Goal: Task Accomplishment & Management: Use online tool/utility

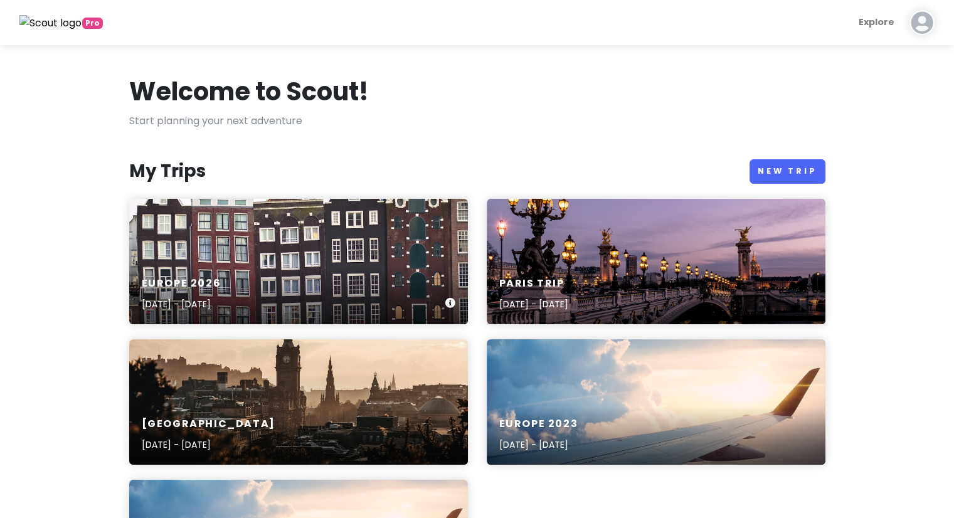
click at [214, 236] on div "Europe [DATE], 2026 - [DATE]" at bounding box center [298, 261] width 339 height 125
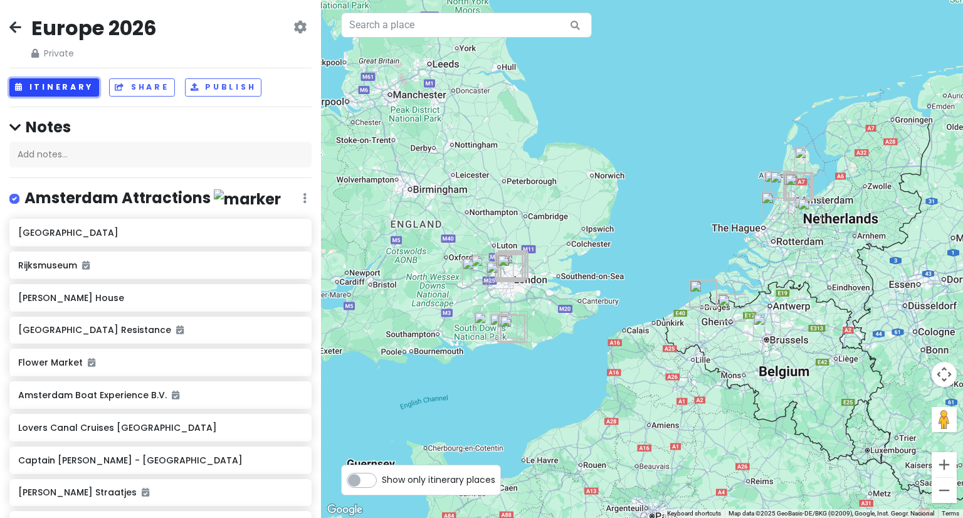
click at [34, 81] on button "Itinerary" at bounding box center [54, 87] width 90 height 18
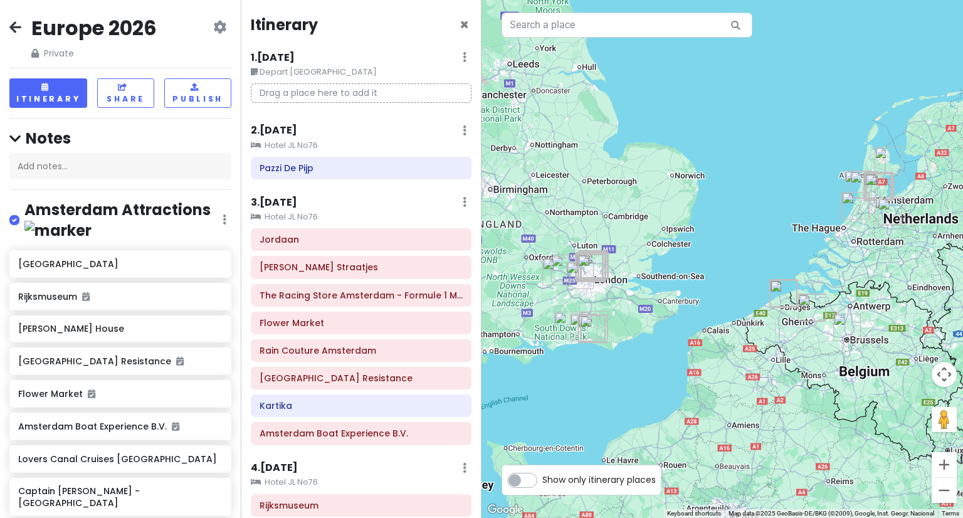
click at [213, 29] on icon at bounding box center [219, 27] width 13 height 10
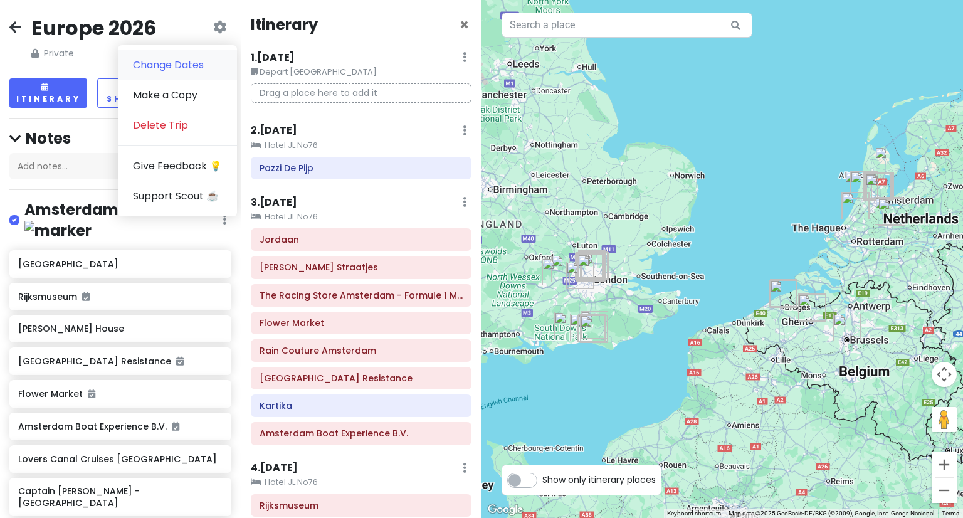
click at [193, 75] on link "Change Dates" at bounding box center [177, 65] width 119 height 30
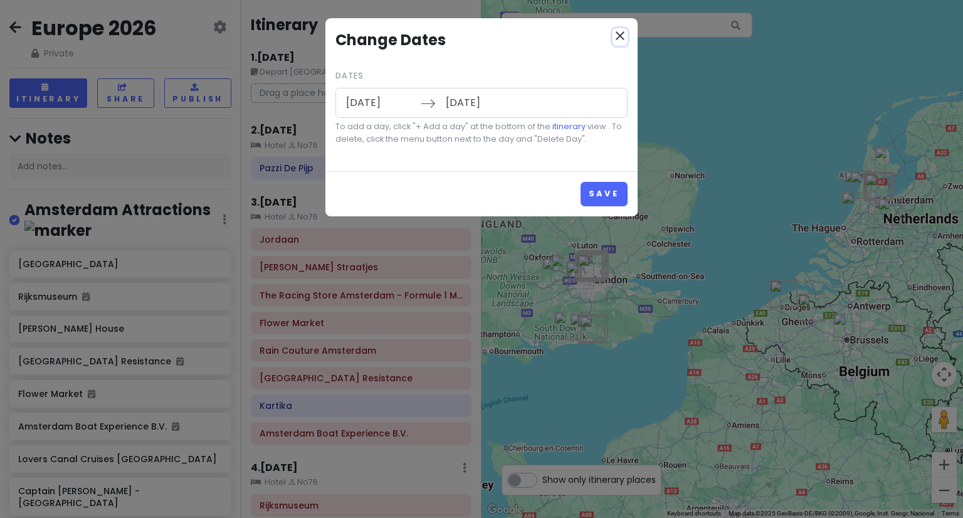
click at [618, 36] on icon "close" at bounding box center [620, 35] width 15 height 15
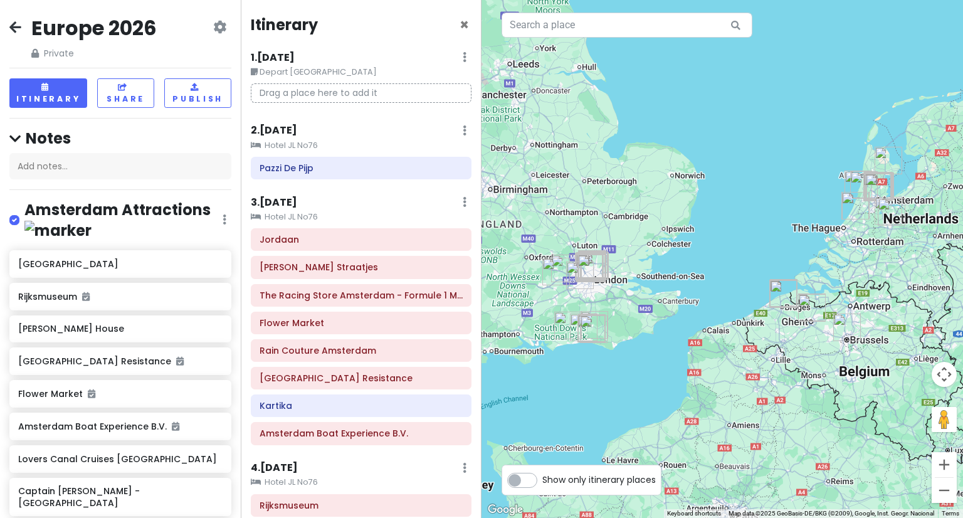
click at [216, 26] on icon at bounding box center [219, 27] width 13 height 10
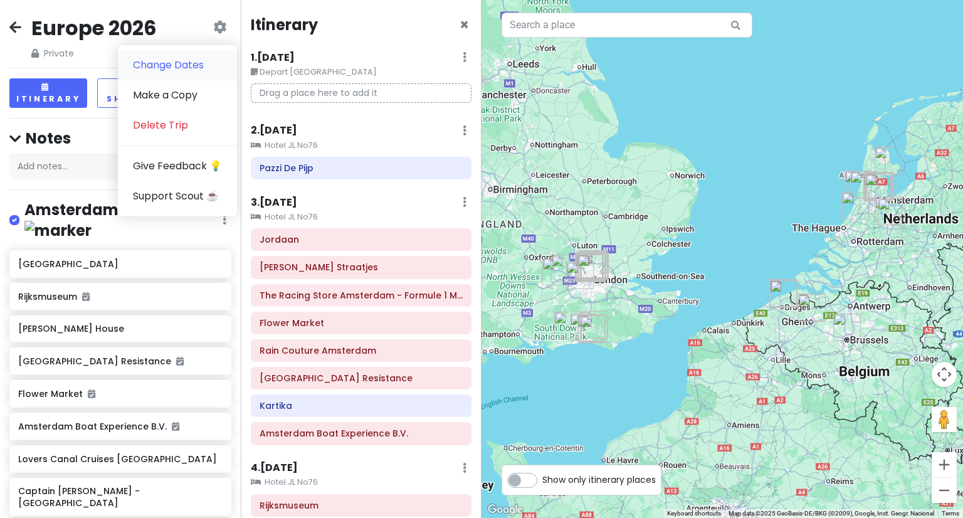
click at [191, 76] on link "Change Dates" at bounding box center [177, 65] width 119 height 30
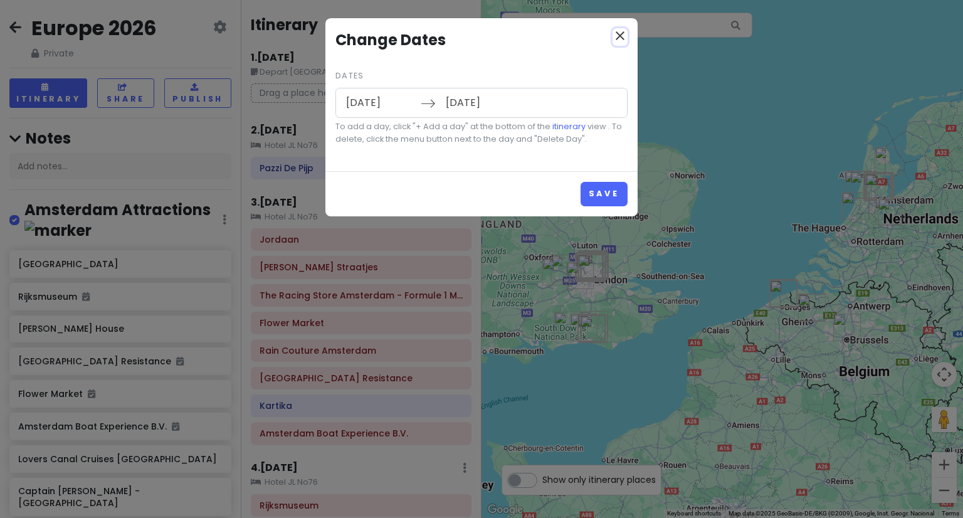
click at [621, 38] on icon "close" at bounding box center [620, 35] width 15 height 15
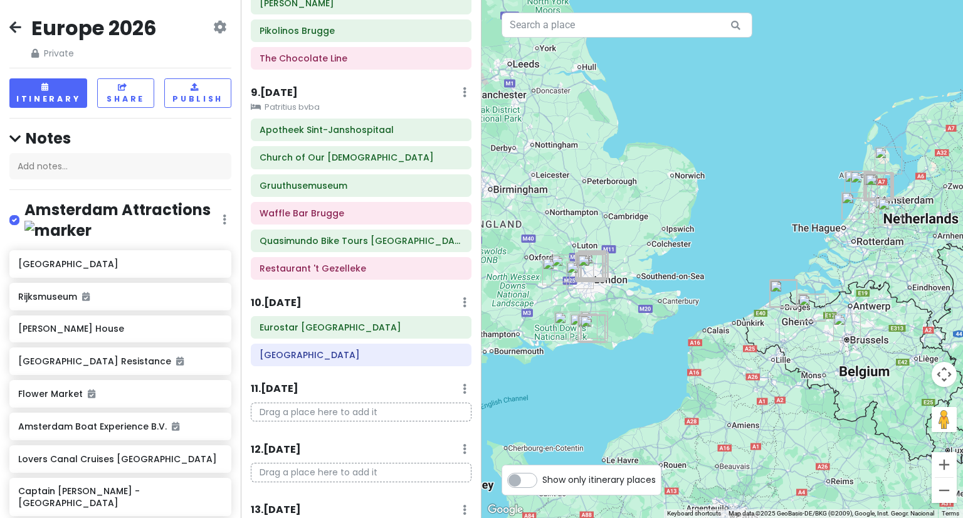
scroll to position [1106, 0]
click at [383, 317] on div "Eurostar [GEOGRAPHIC_DATA]" at bounding box center [360, 327] width 219 height 21
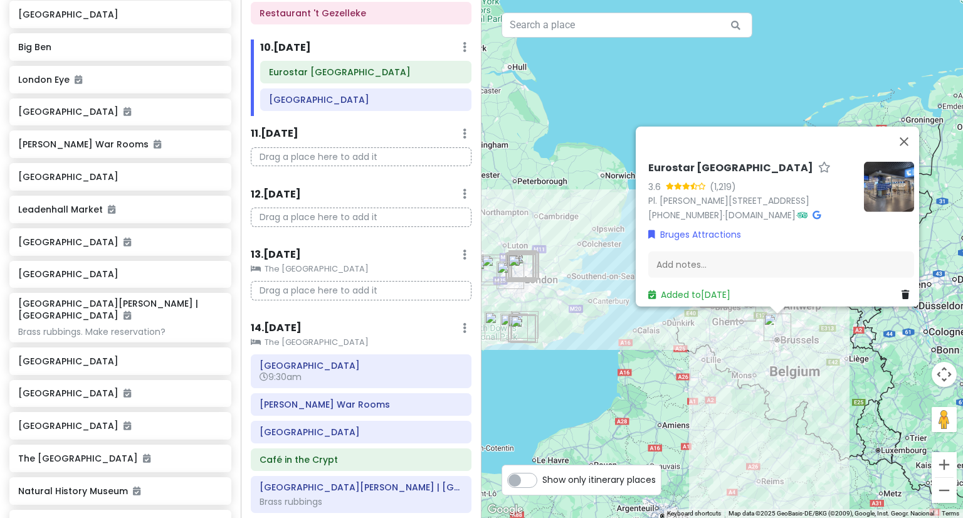
scroll to position [3165, 0]
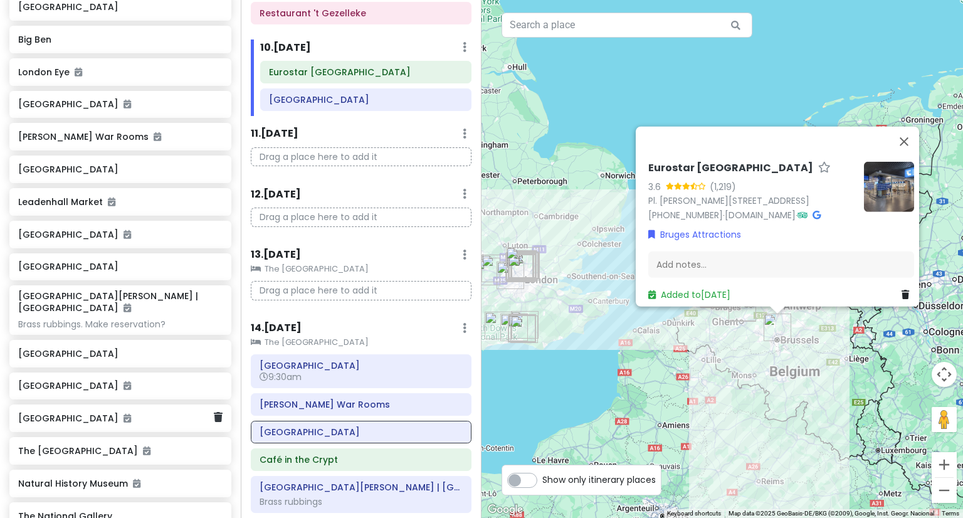
click at [122, 409] on div "[GEOGRAPHIC_DATA]" at bounding box center [115, 418] width 195 height 18
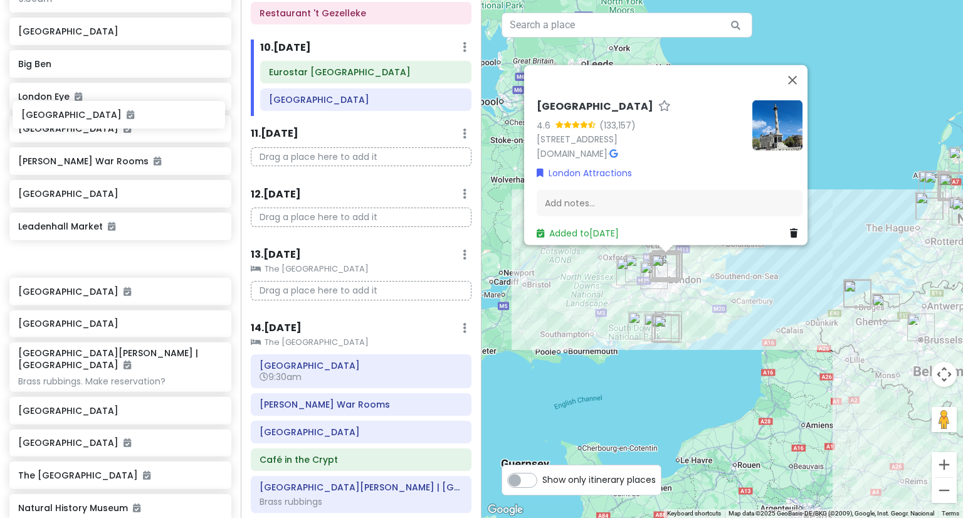
scroll to position [3138, 0]
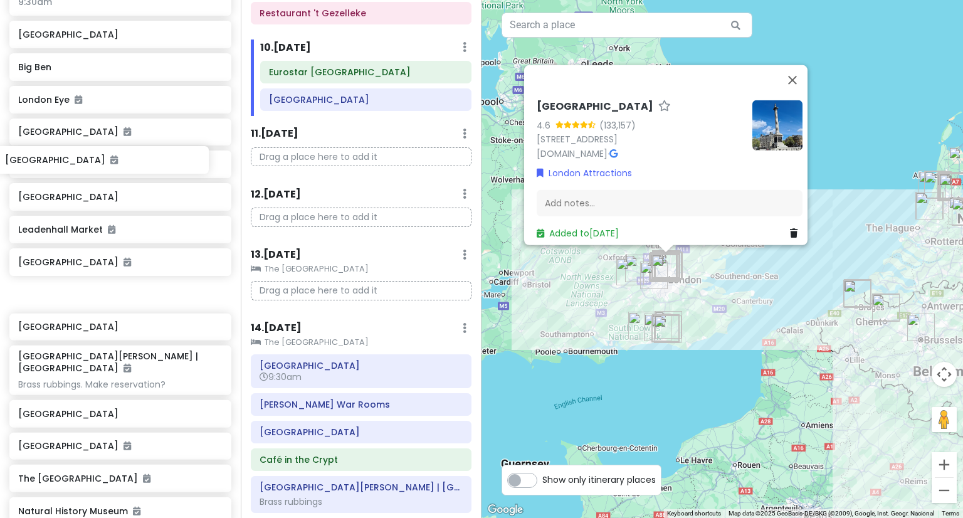
click at [109, 166] on div "[GEOGRAPHIC_DATA] [GEOGRAPHIC_DATA] [GEOGRAPHIC_DATA] 9:30am [GEOGRAPHIC_DATA] …" at bounding box center [120, 383] width 241 height 942
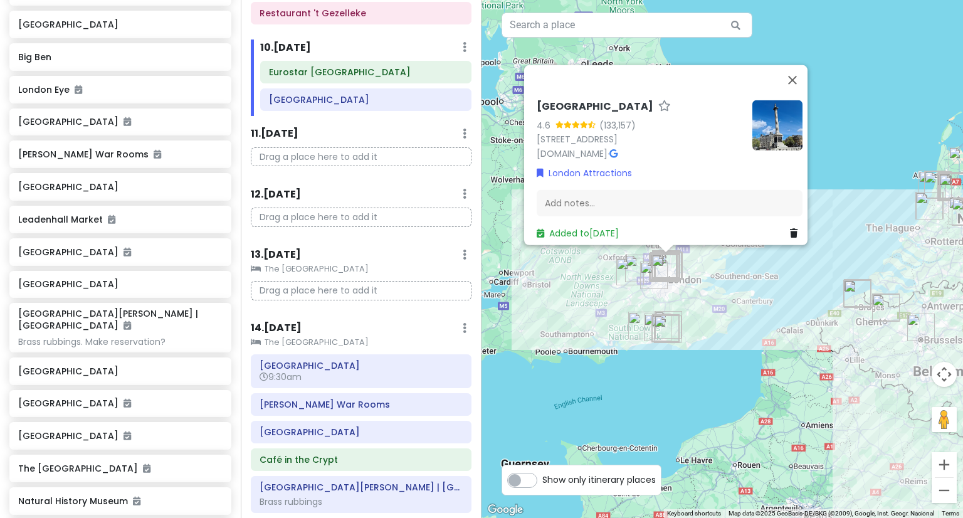
scroll to position [3148, 0]
click at [88, 238] on div "[GEOGRAPHIC_DATA]" at bounding box center [120, 252] width 222 height 28
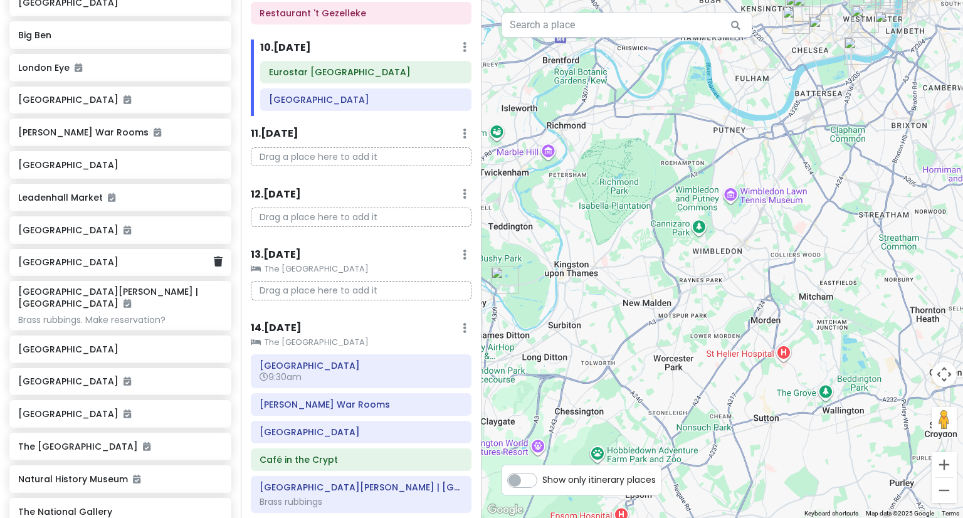
scroll to position [3171, 0]
click at [958, 106] on div "[GEOGRAPHIC_DATA] 4.7 (137,102) [GEOGRAPHIC_DATA], [GEOGRAPHIC_DATA] [PHONE_NUM…" at bounding box center [723, 259] width 482 height 518
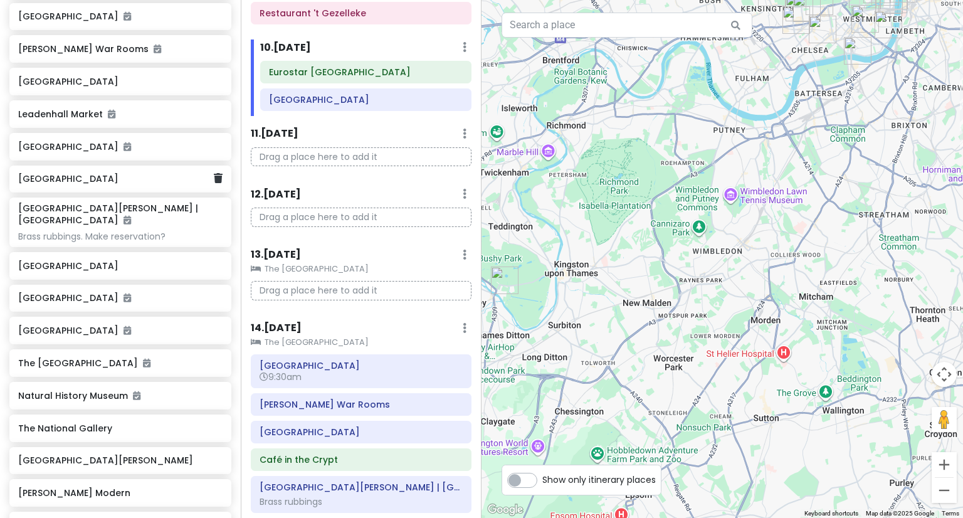
scroll to position [3254, 0]
click at [66, 148] on div "[GEOGRAPHIC_DATA] [GEOGRAPHIC_DATA] [GEOGRAPHIC_DATA] 9:30am [GEOGRAPHIC_DATA] …" at bounding box center [120, 267] width 241 height 942
click at [66, 292] on h6 "[GEOGRAPHIC_DATA]" at bounding box center [115, 297] width 195 height 11
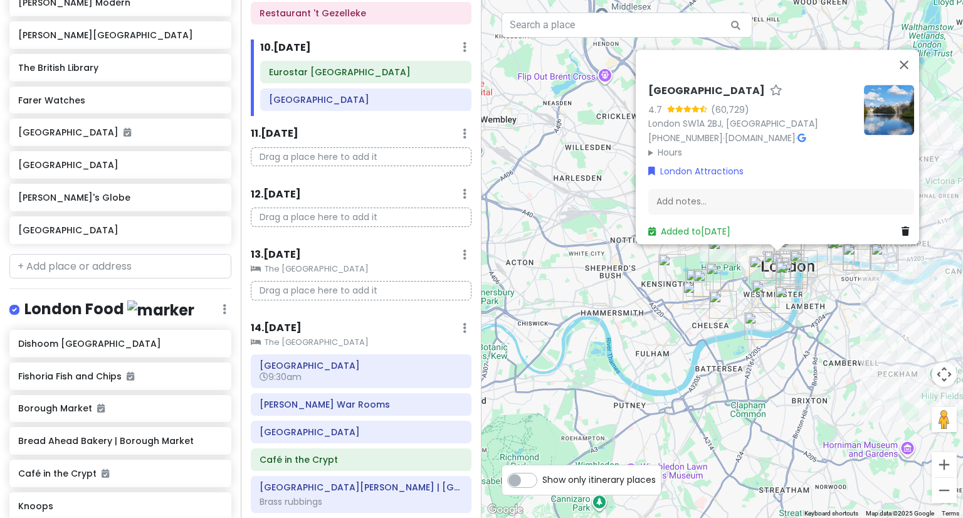
scroll to position [3743, 0]
click at [66, 149] on div "Europe 2026 Private Change Dates Make a Copy Delete Trip Give Feedback 💡 Suppor…" at bounding box center [120, 259] width 241 height 518
click at [912, 55] on button "Close" at bounding box center [904, 65] width 30 height 30
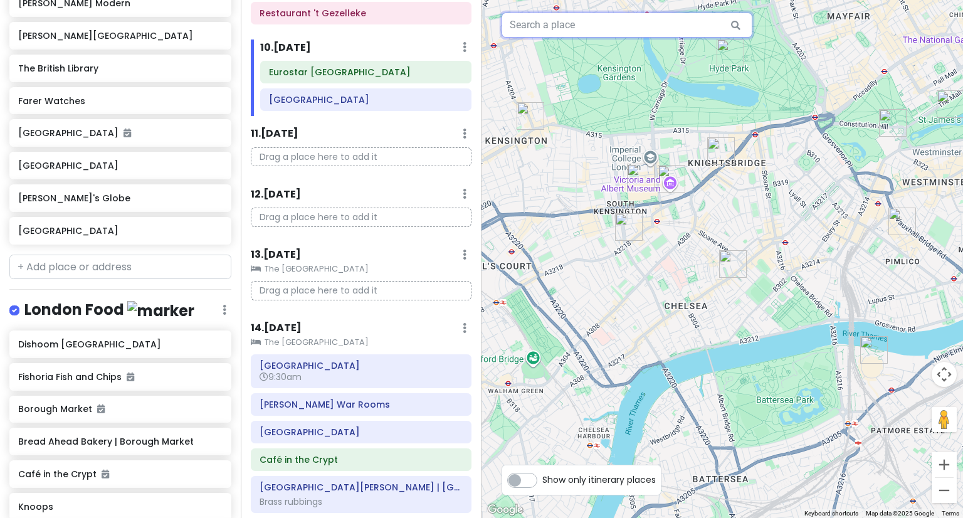
click at [581, 21] on input "text" at bounding box center [627, 25] width 251 height 25
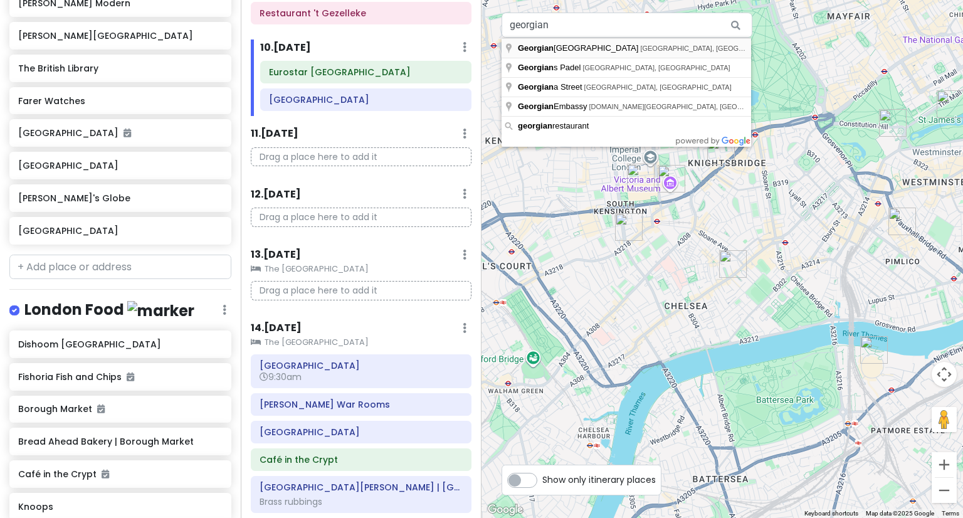
type input "[GEOGRAPHIC_DATA], [GEOGRAPHIC_DATA], [GEOGRAPHIC_DATA]"
drag, startPoint x: 580, startPoint y: 45, endPoint x: 583, endPoint y: 55, distance: 10.3
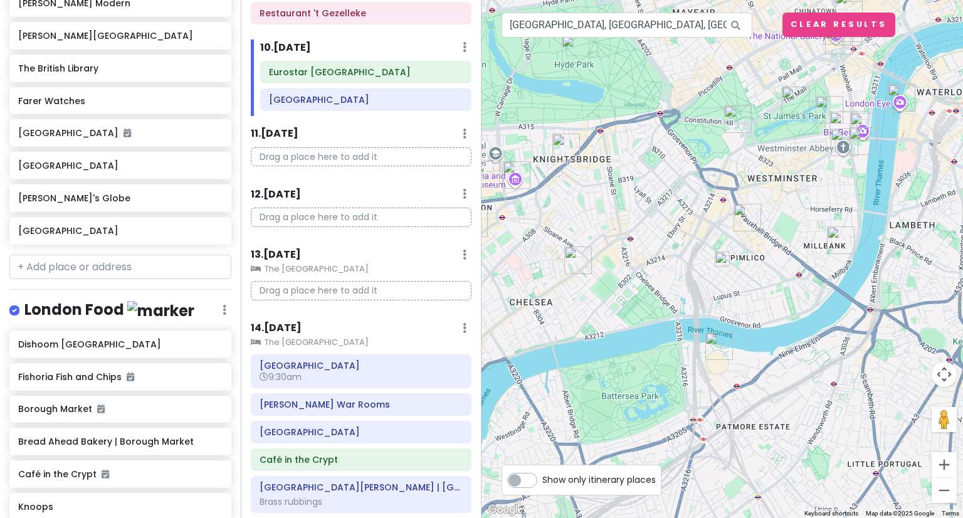
click at [726, 259] on img at bounding box center [722, 258] width 25 height 25
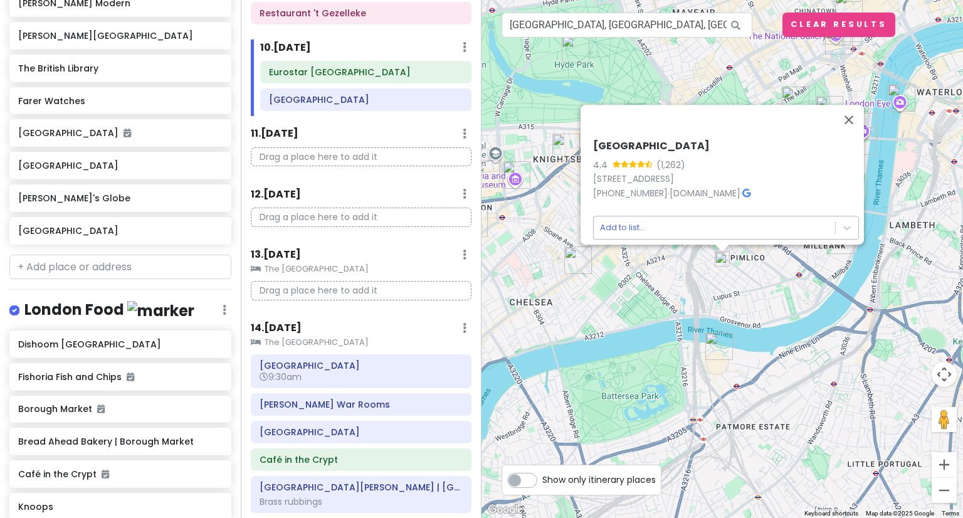
click at [736, 224] on body "Europe 2026 Private Change Dates Make a Copy Delete Trip Give Feedback 💡 Suppor…" at bounding box center [481, 259] width 963 height 518
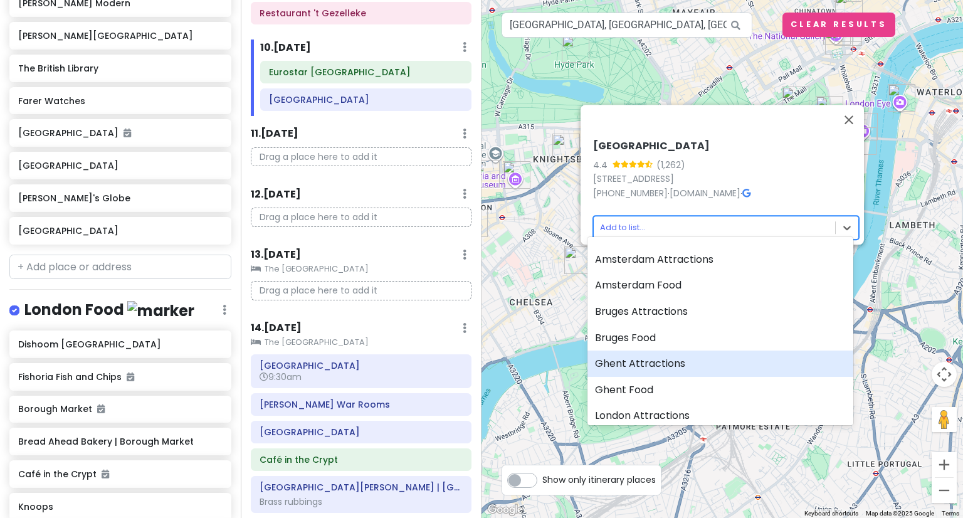
scroll to position [128, 0]
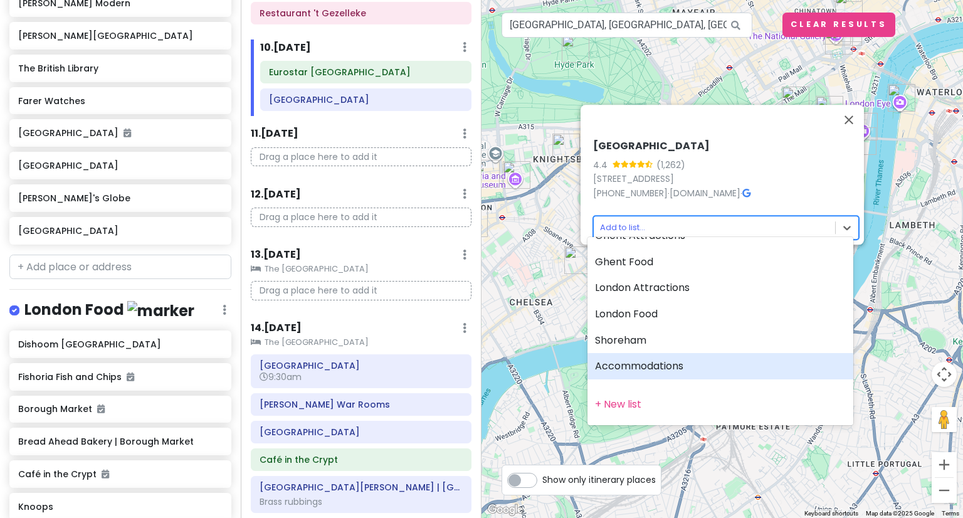
click at [678, 361] on div "Accommodations" at bounding box center [721, 366] width 266 height 26
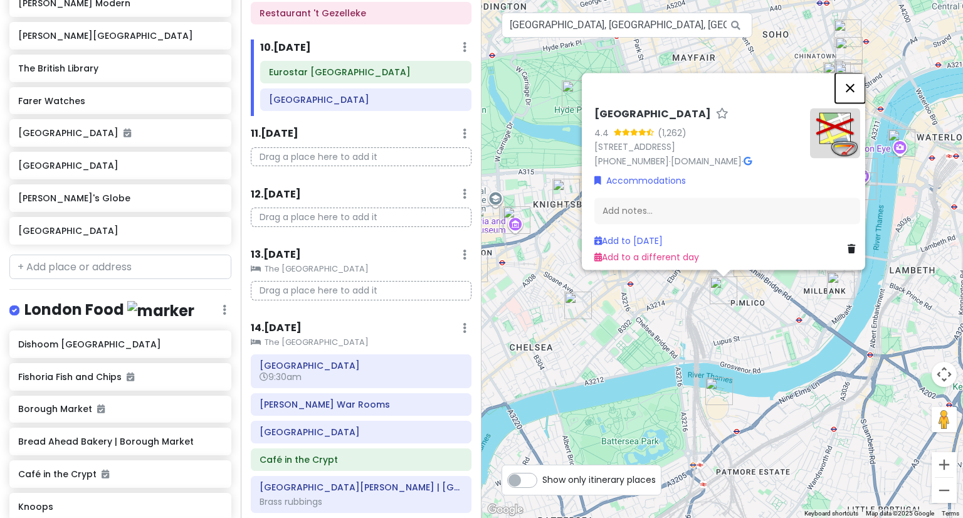
click at [857, 73] on button "Close" at bounding box center [850, 88] width 30 height 30
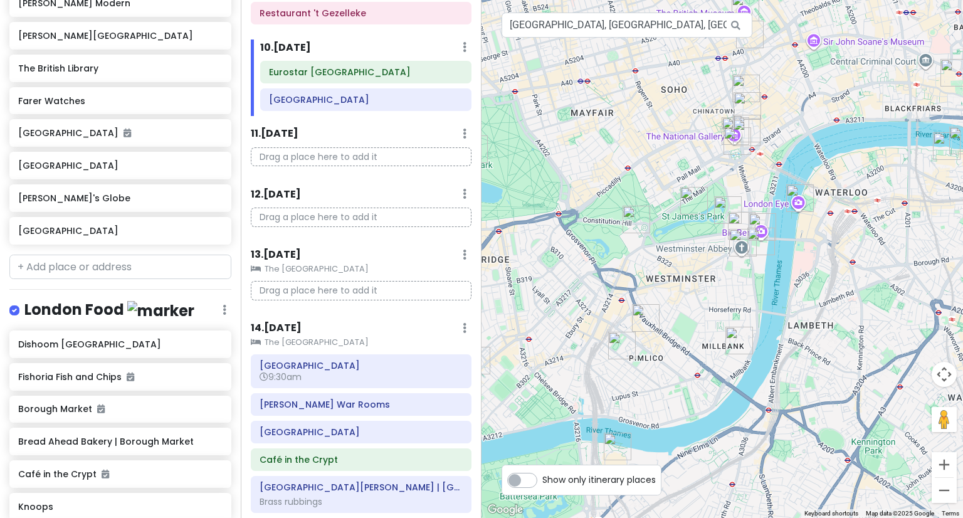
drag, startPoint x: 774, startPoint y: 111, endPoint x: 654, endPoint y: 174, distance: 135.7
click at [654, 174] on div at bounding box center [723, 259] width 482 height 518
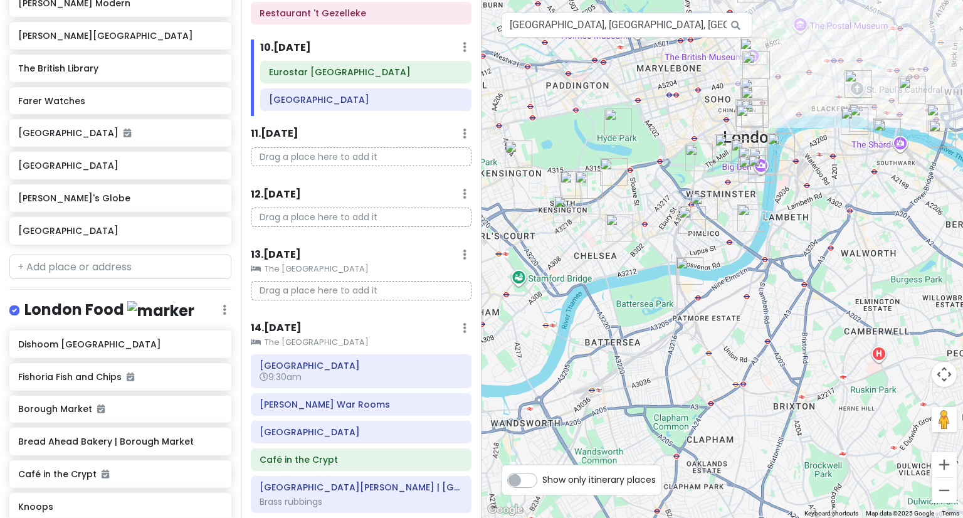
click at [770, 104] on img "St Martin-in-the-Fields Church | London" at bounding box center [755, 114] width 38 height 38
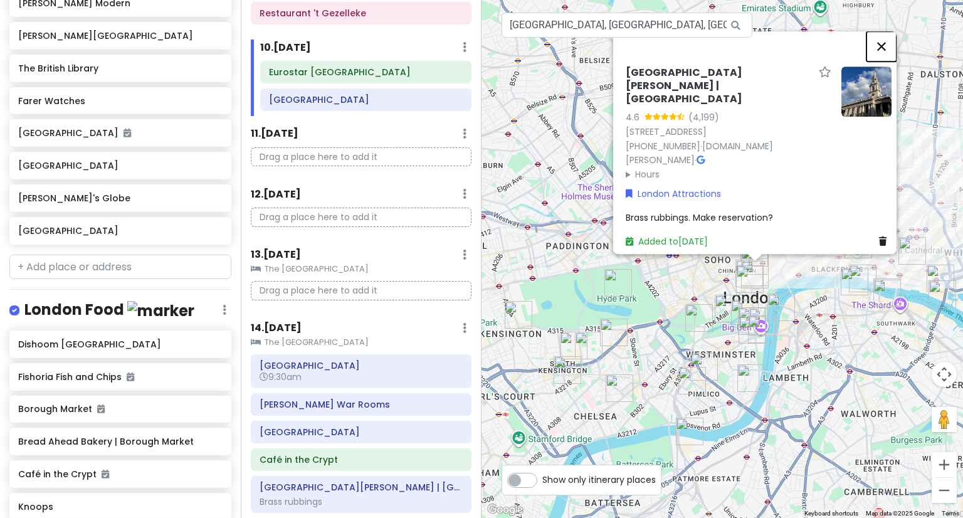
click at [885, 59] on button "Close" at bounding box center [882, 46] width 30 height 30
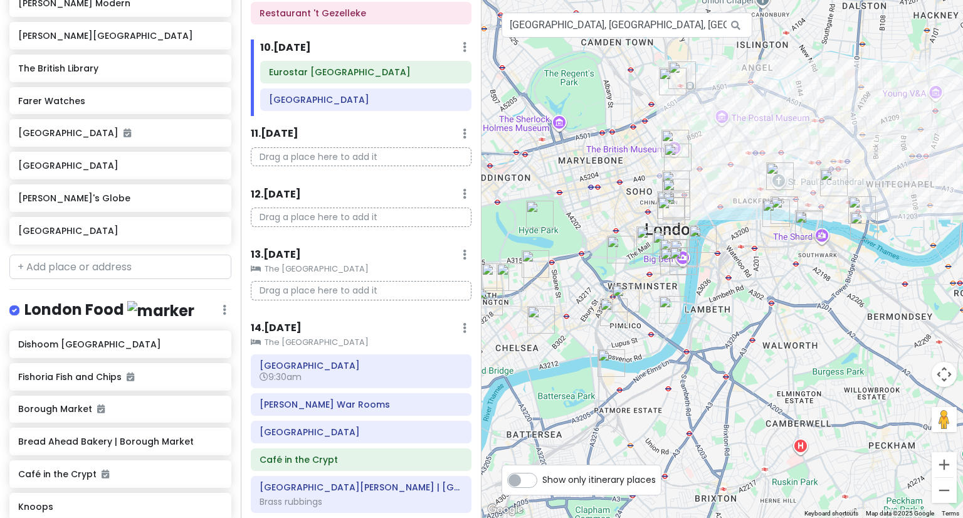
drag, startPoint x: 828, startPoint y: 221, endPoint x: 746, endPoint y: 150, distance: 108.5
click at [746, 150] on div at bounding box center [723, 259] width 482 height 518
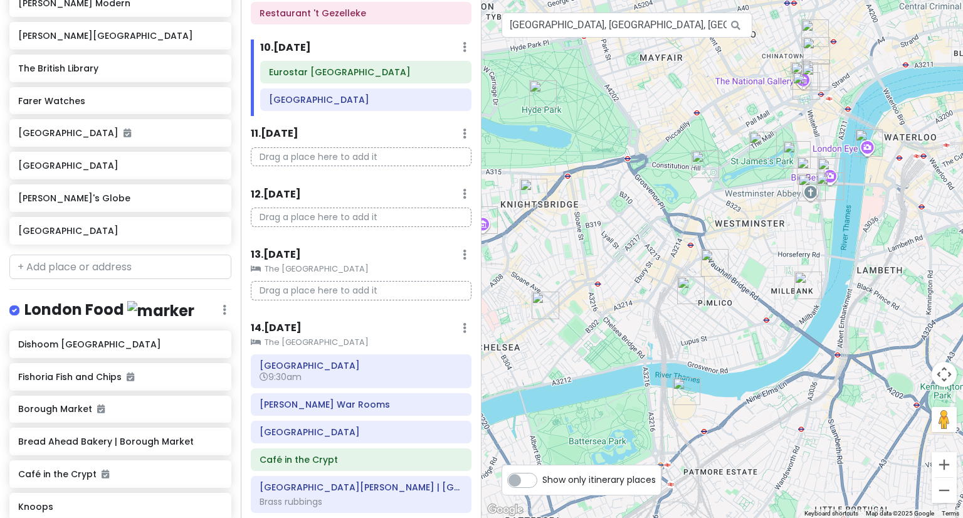
drag, startPoint x: 626, startPoint y: 352, endPoint x: 747, endPoint y: 324, distance: 124.7
click at [747, 324] on div at bounding box center [723, 259] width 482 height 518
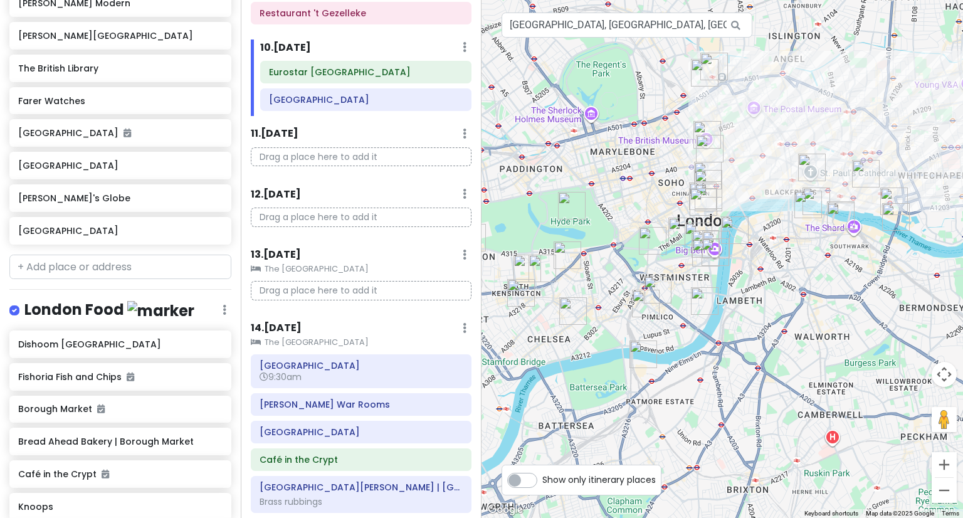
drag, startPoint x: 838, startPoint y: 371, endPoint x: 761, endPoint y: 374, distance: 76.6
click at [761, 374] on div at bounding box center [723, 259] width 482 height 518
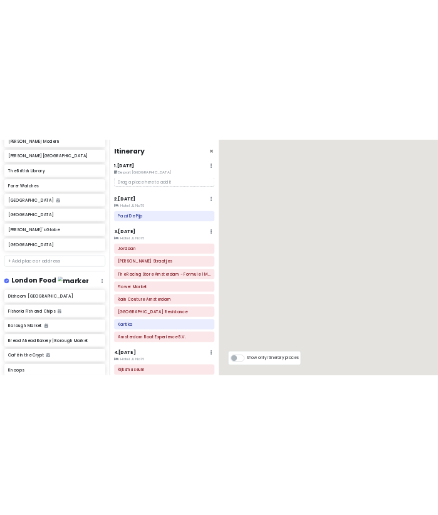
scroll to position [3755, 0]
